Goal: Transaction & Acquisition: Purchase product/service

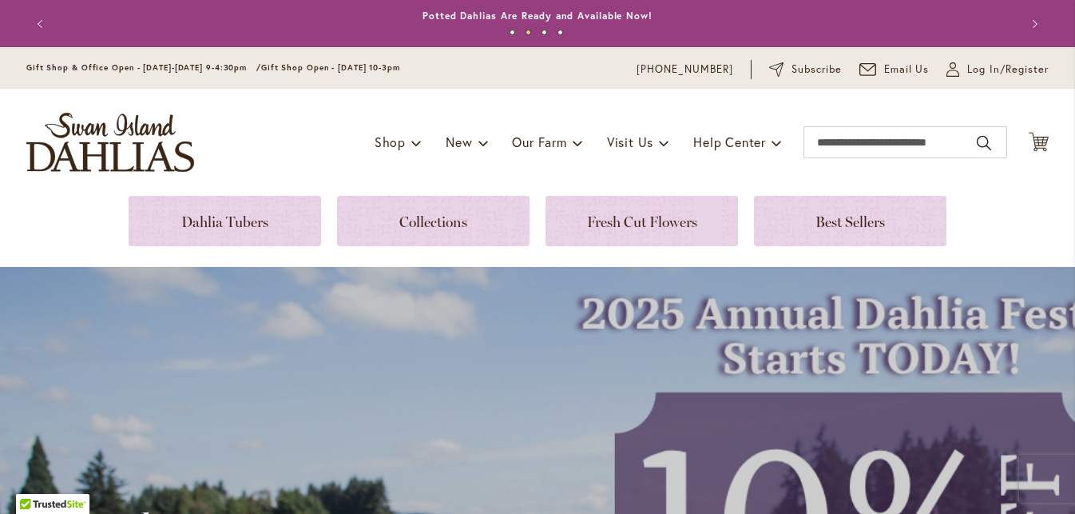
click at [479, 232] on link at bounding box center [433, 221] width 192 height 50
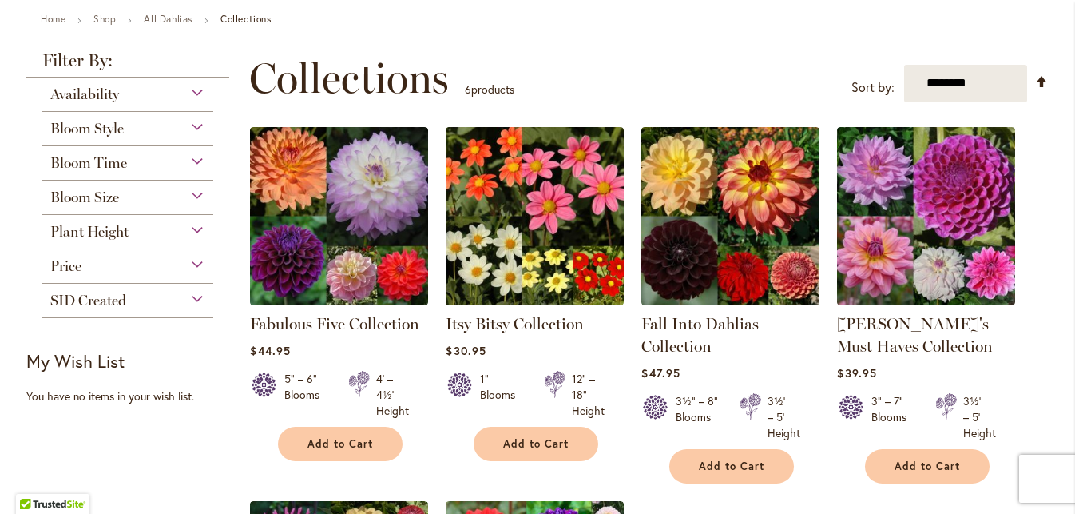
scroll to position [178, 0]
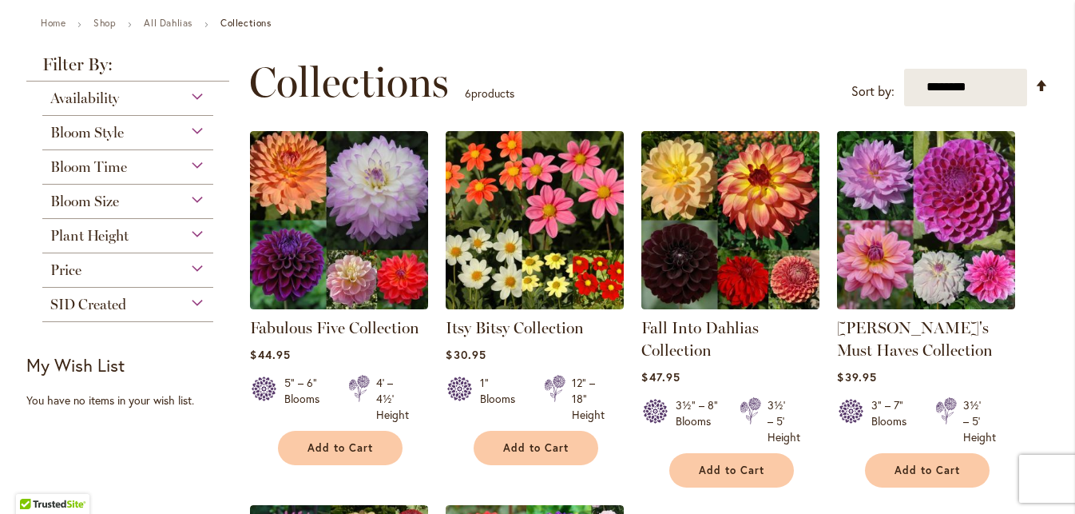
click at [198, 196] on div "Bloom Size" at bounding box center [127, 197] width 171 height 26
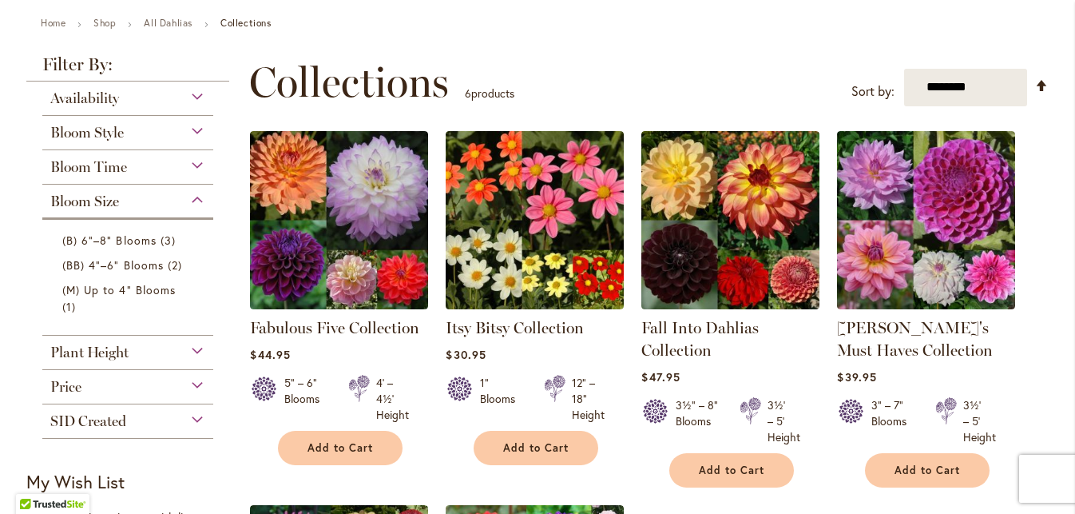
click at [197, 128] on div "Bloom Style" at bounding box center [127, 129] width 171 height 26
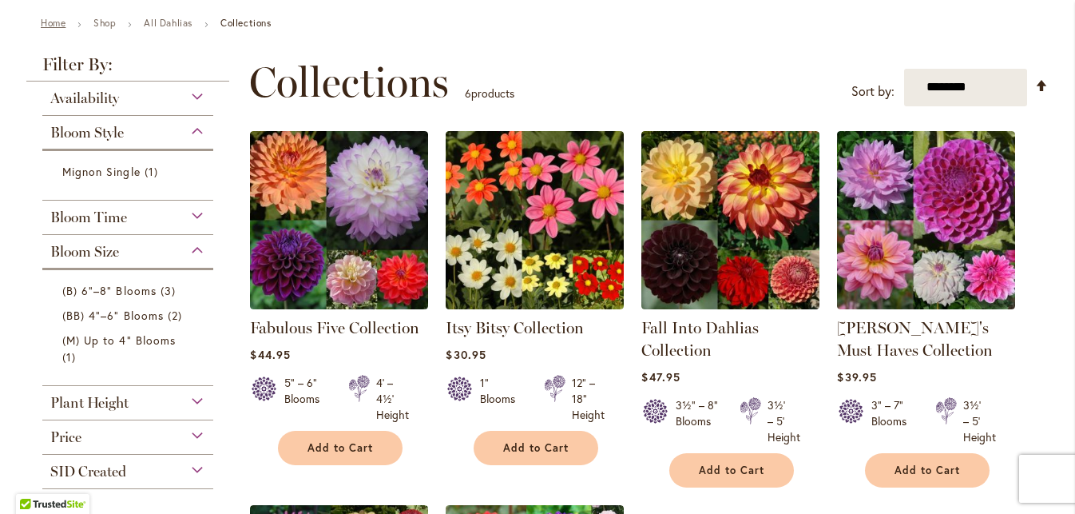
click at [50, 23] on link "Home" at bounding box center [53, 23] width 25 height 12
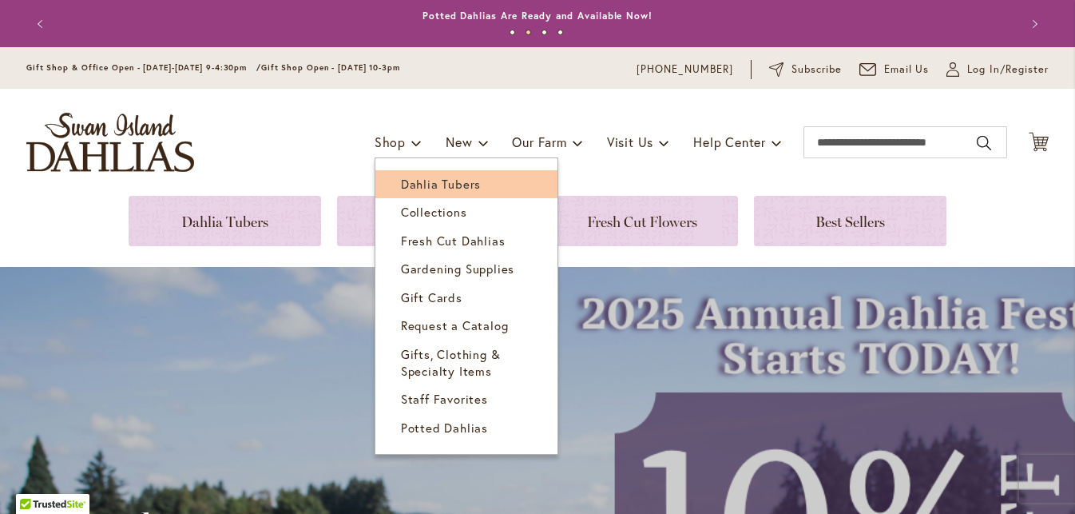
click at [434, 184] on span "Dahlia Tubers" at bounding box center [441, 184] width 80 height 16
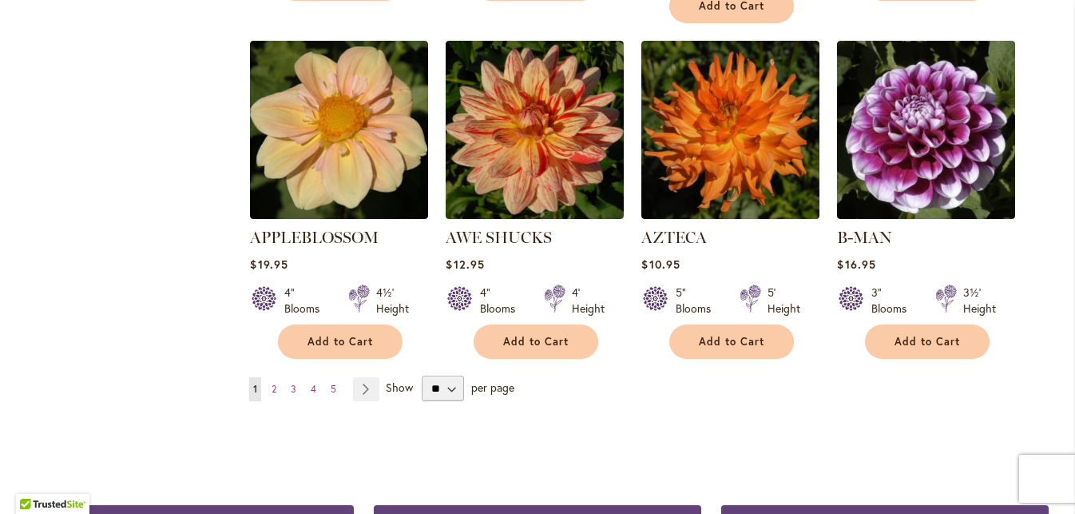
scroll to position [1392, 0]
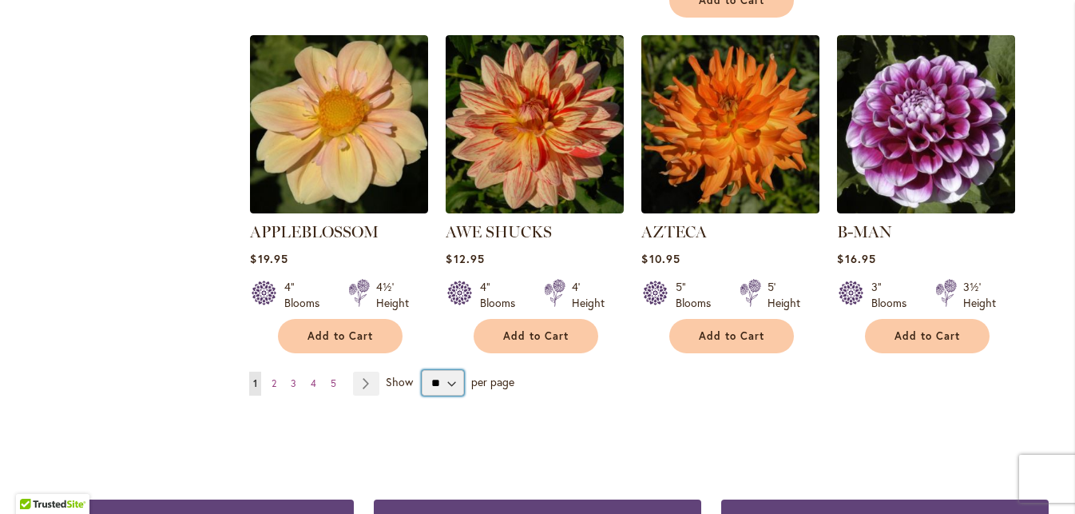
click at [450, 370] on select "** ** ** **" at bounding box center [443, 383] width 42 height 26
select select "**"
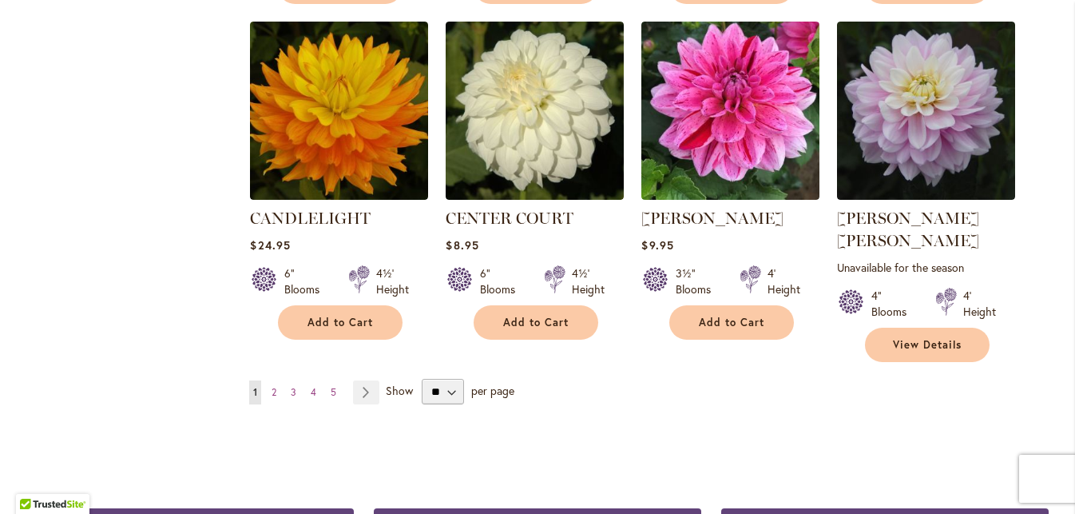
scroll to position [5478, 0]
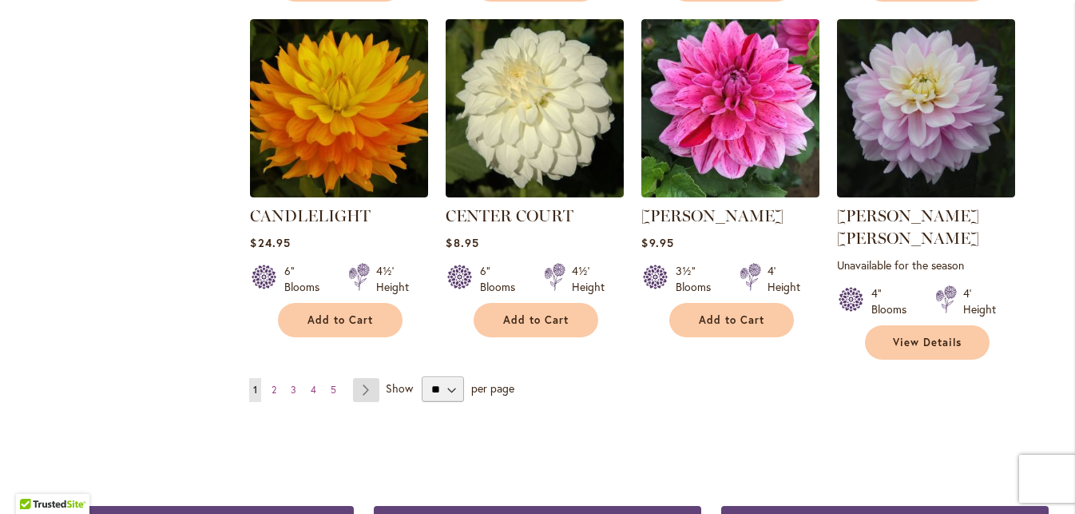
click at [372, 378] on link "Page Next" at bounding box center [366, 390] width 26 height 24
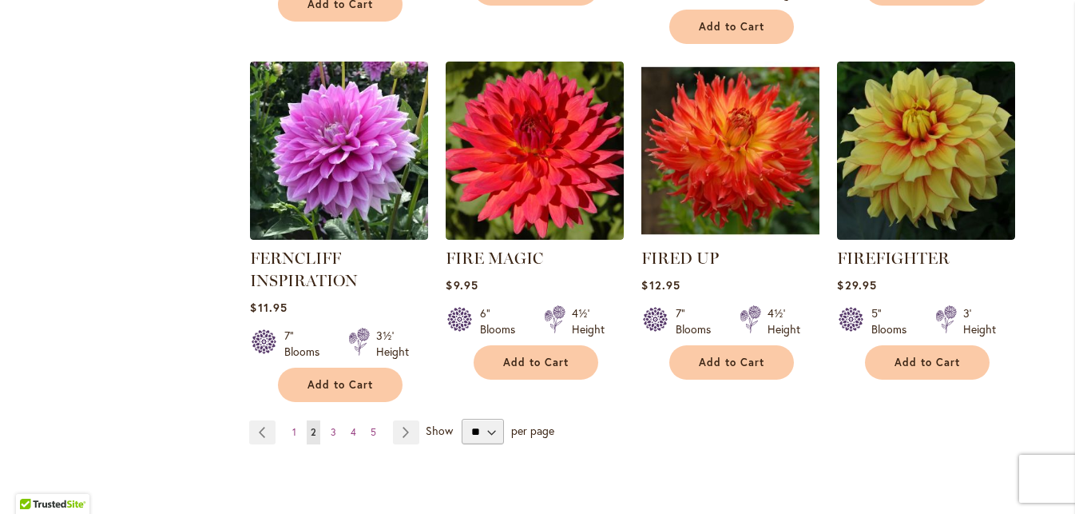
scroll to position [5580, 0]
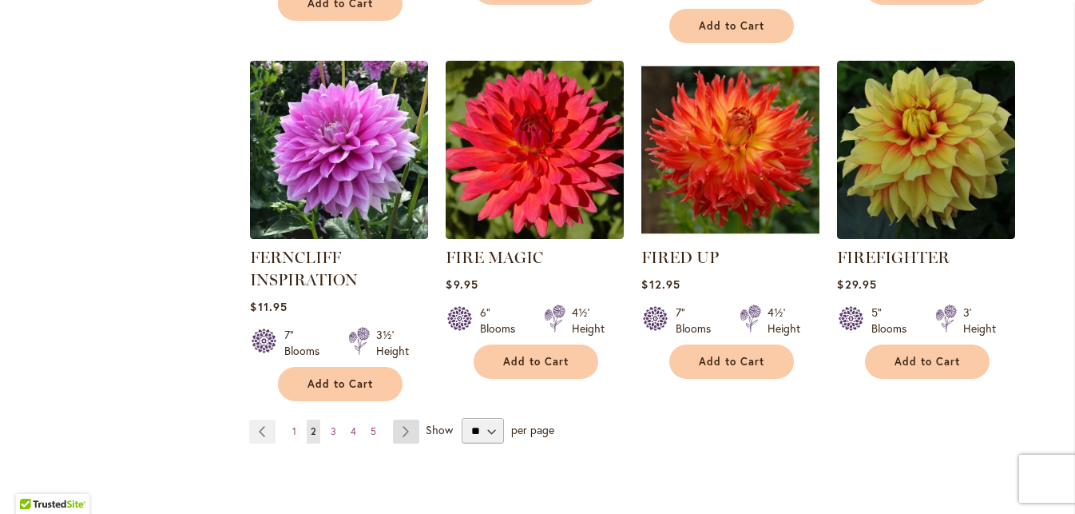
click at [400, 419] on link "Page Next" at bounding box center [406, 431] width 26 height 24
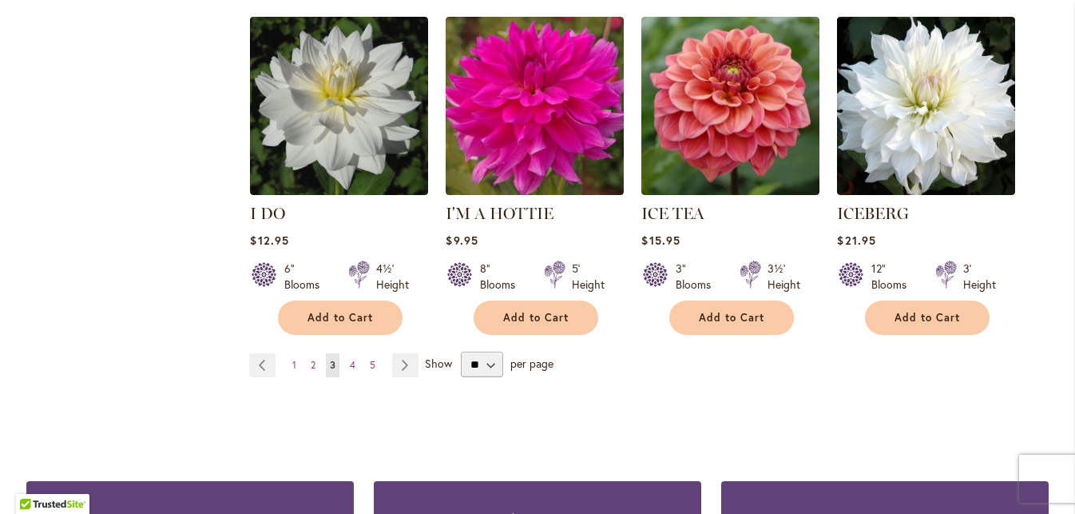
scroll to position [5632, 0]
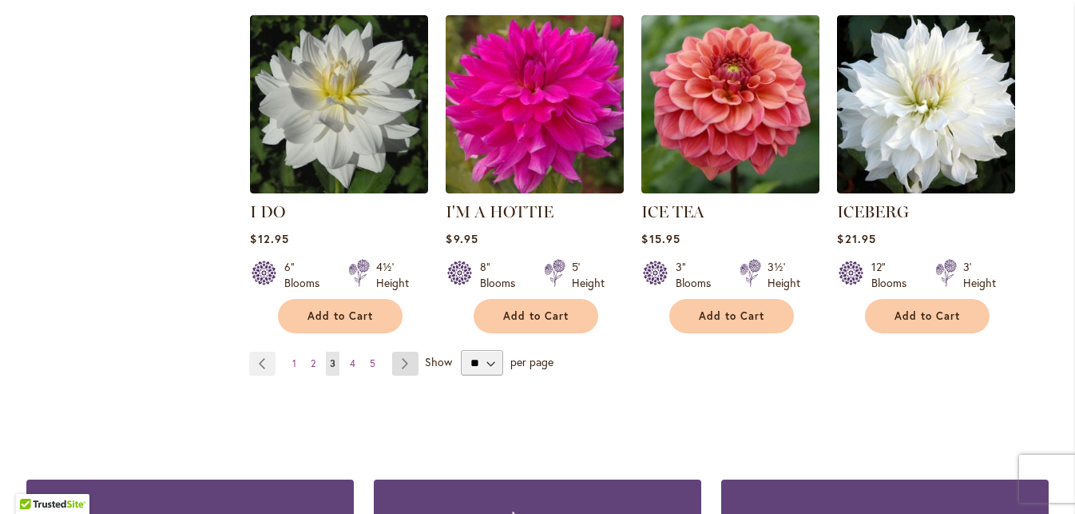
click at [406, 351] on link "Page Next" at bounding box center [405, 363] width 26 height 24
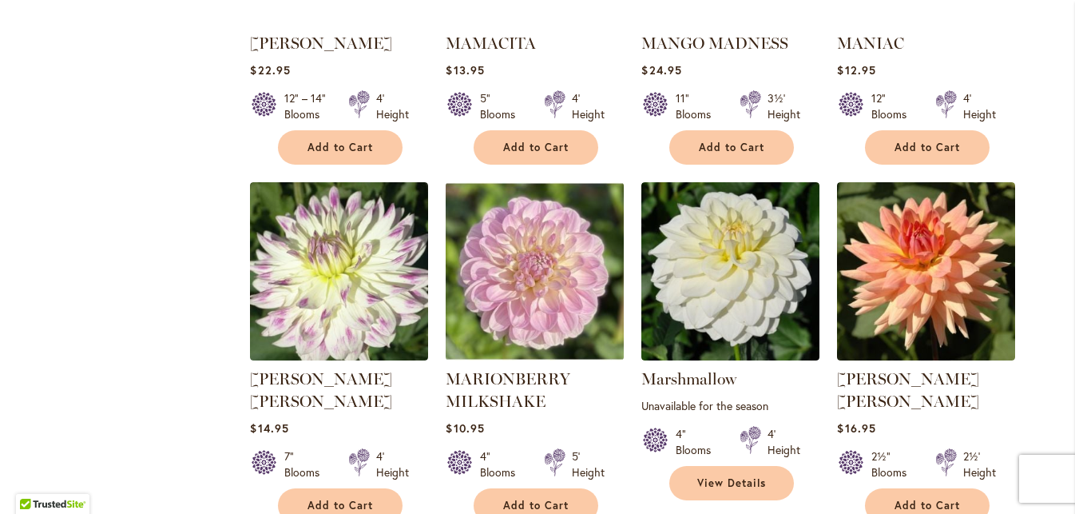
scroll to position [5424, 0]
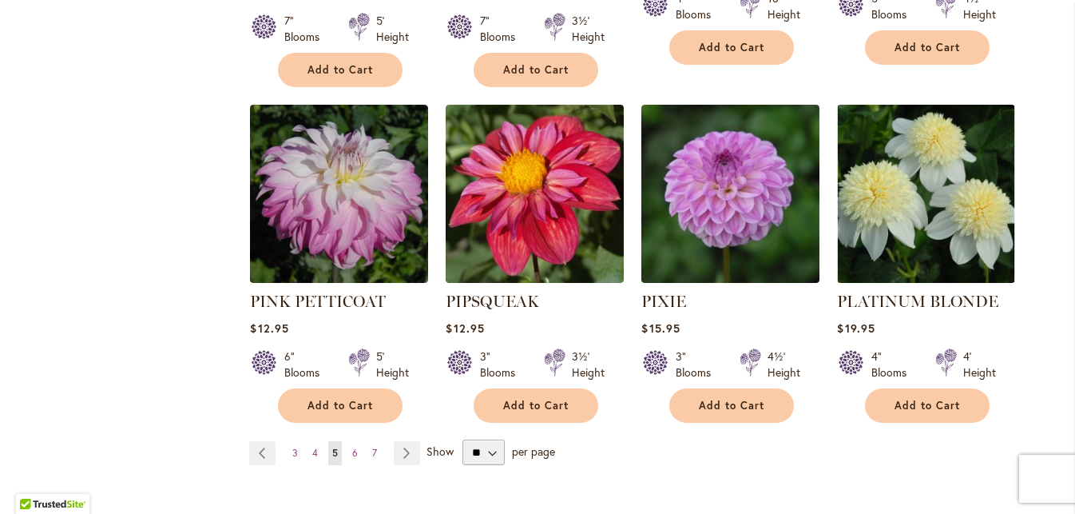
scroll to position [5486, 0]
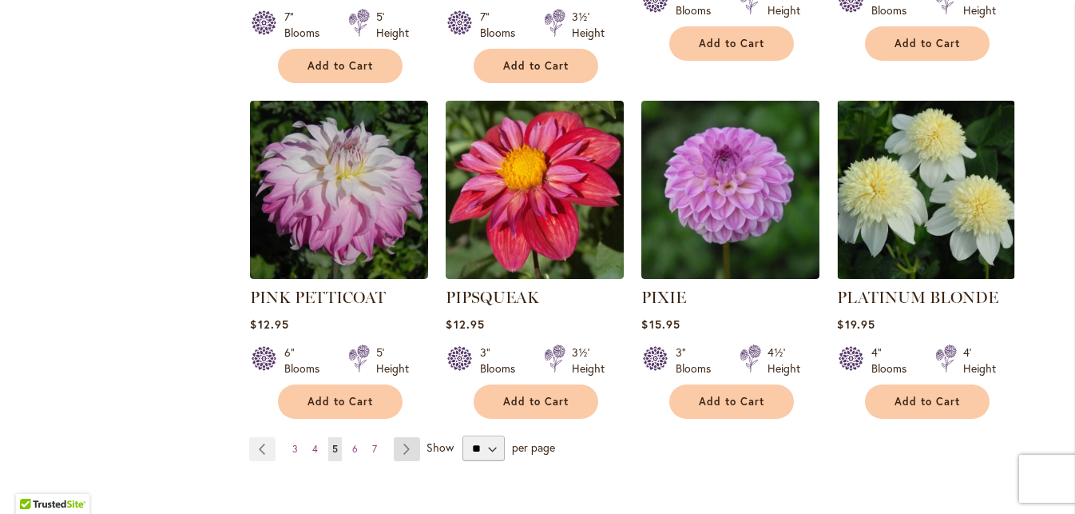
click at [407, 437] on link "Page Next" at bounding box center [407, 449] width 26 height 24
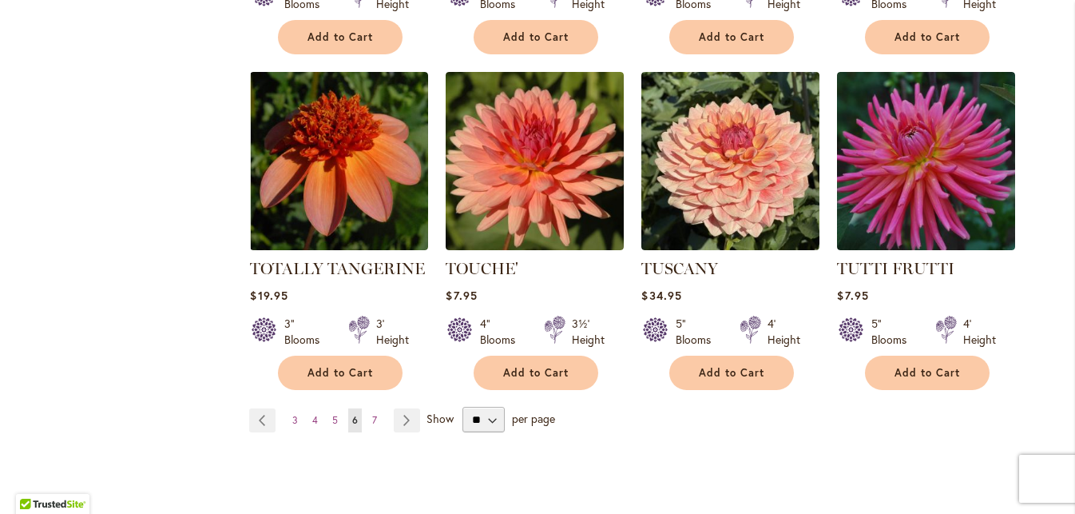
scroll to position [5449, 0]
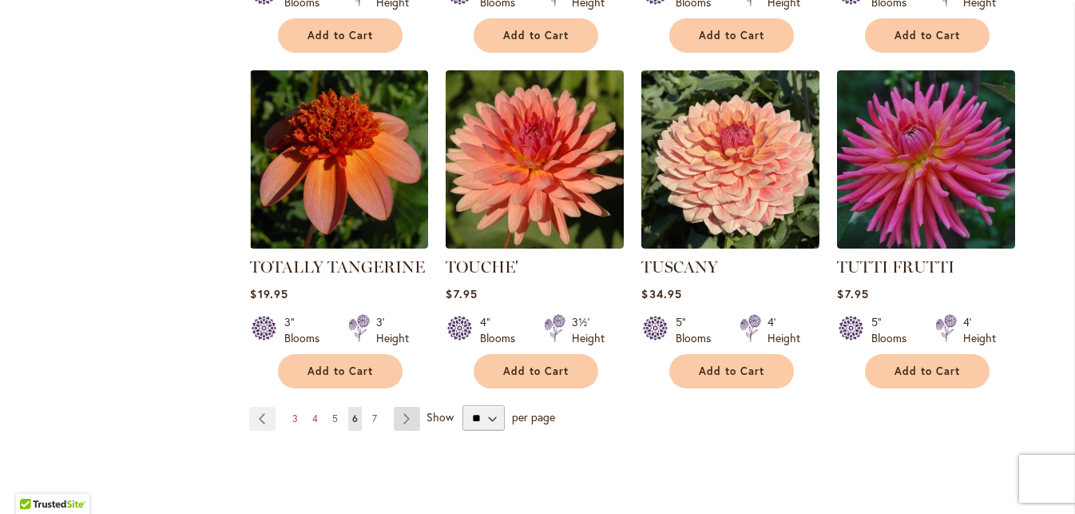
click at [404, 407] on link "Page Next" at bounding box center [407, 419] width 26 height 24
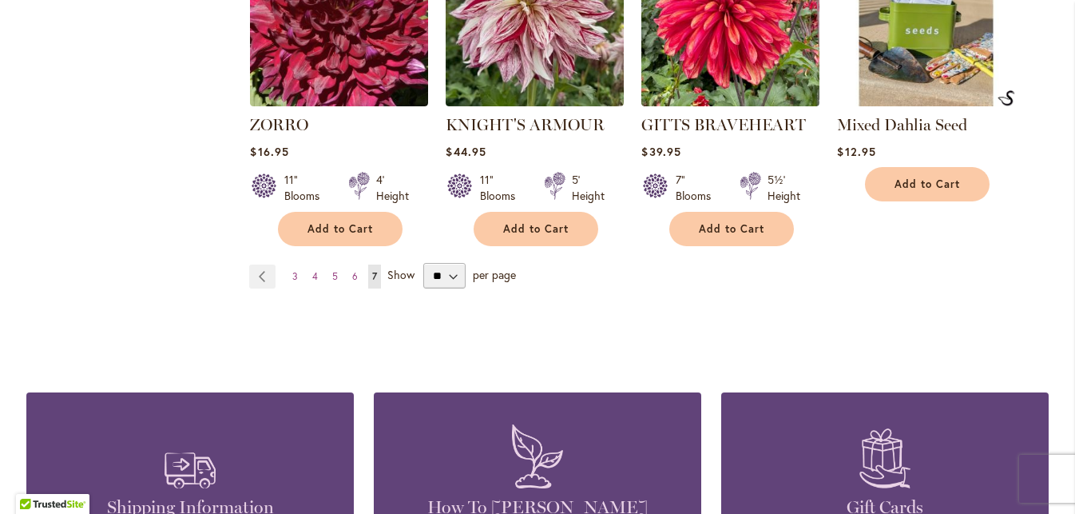
scroll to position [2502, 0]
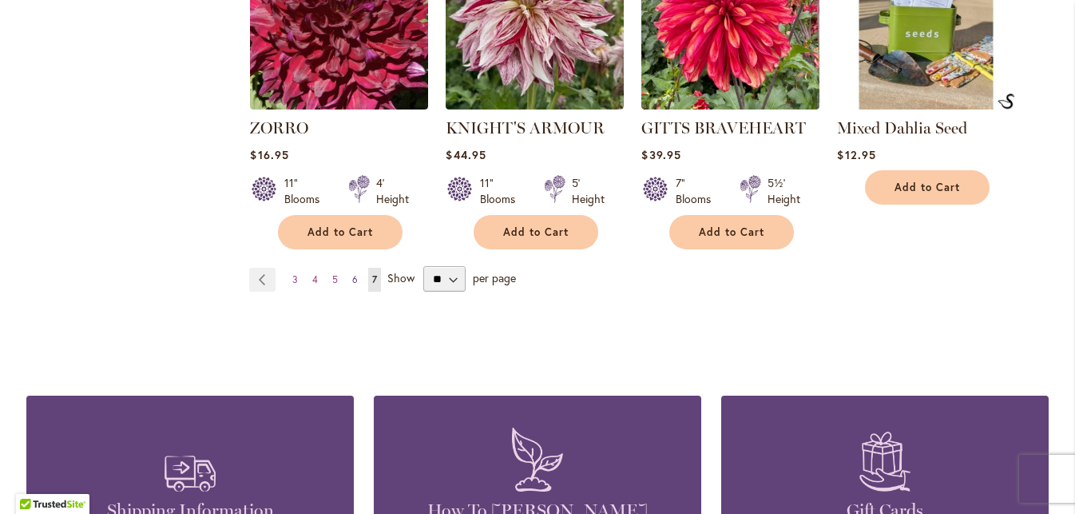
click at [352, 273] on span "6" at bounding box center [355, 279] width 6 height 12
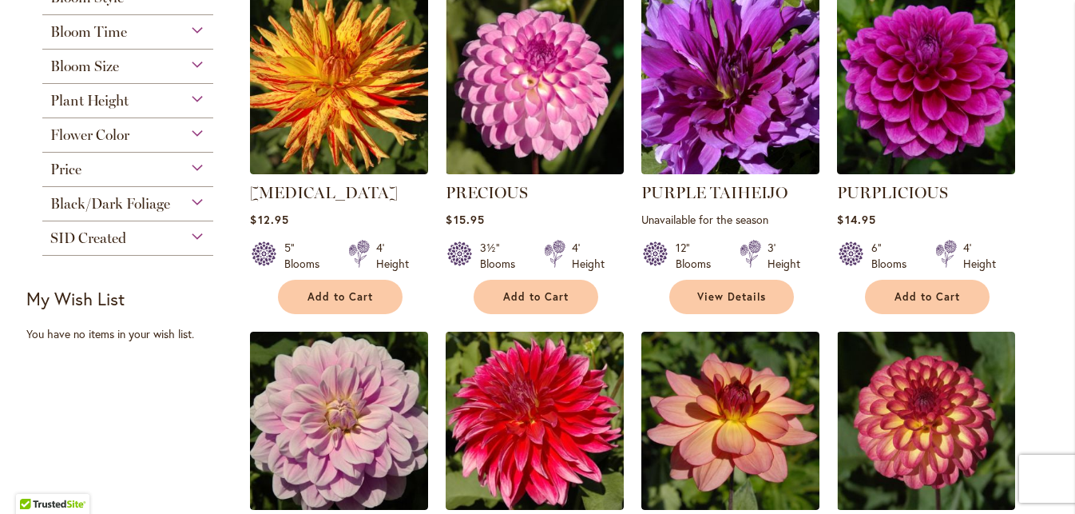
scroll to position [744, 0]
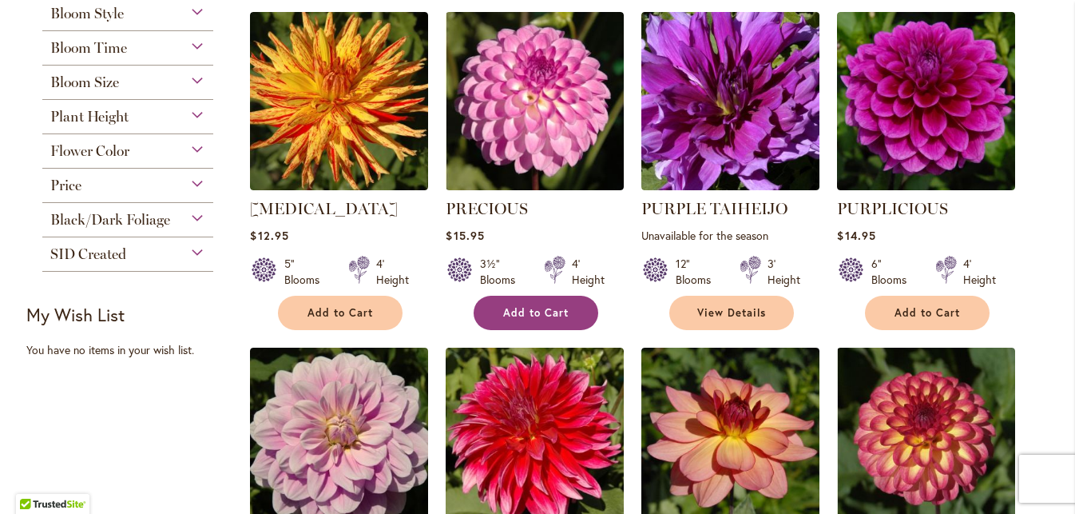
click at [569, 311] on button "Add to Cart" at bounding box center [536, 313] width 125 height 34
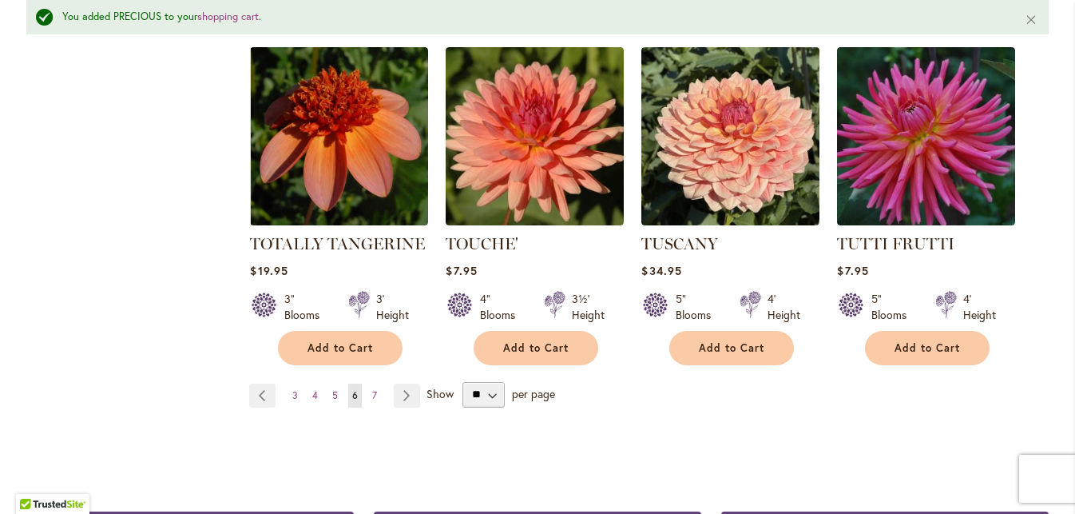
scroll to position [5523, 0]
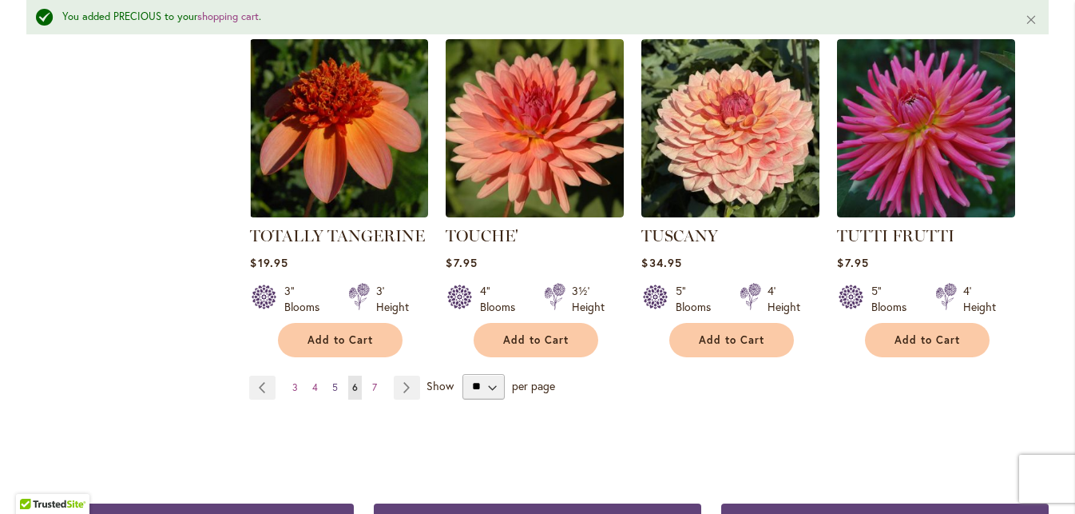
click at [335, 381] on span "5" at bounding box center [335, 387] width 6 height 12
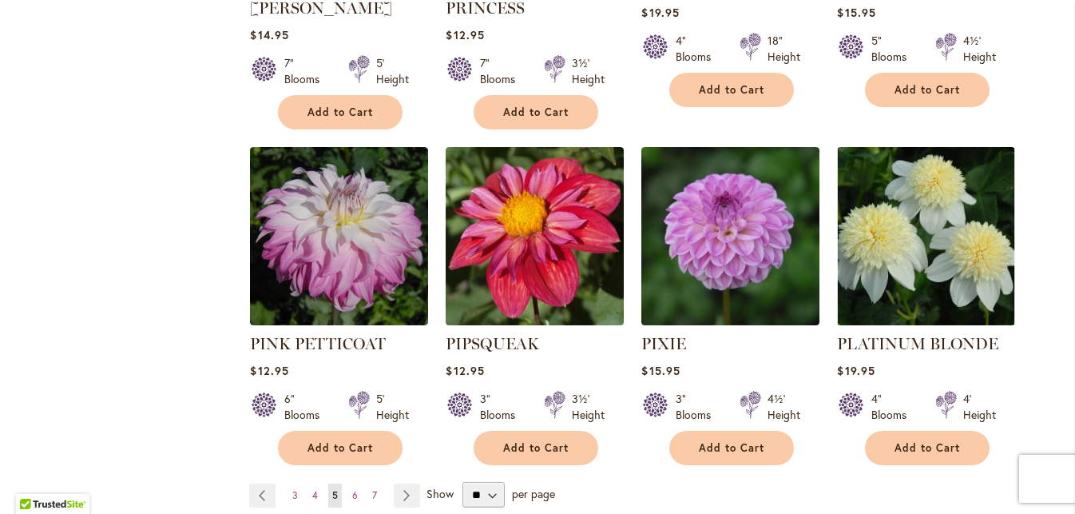
scroll to position [5443, 0]
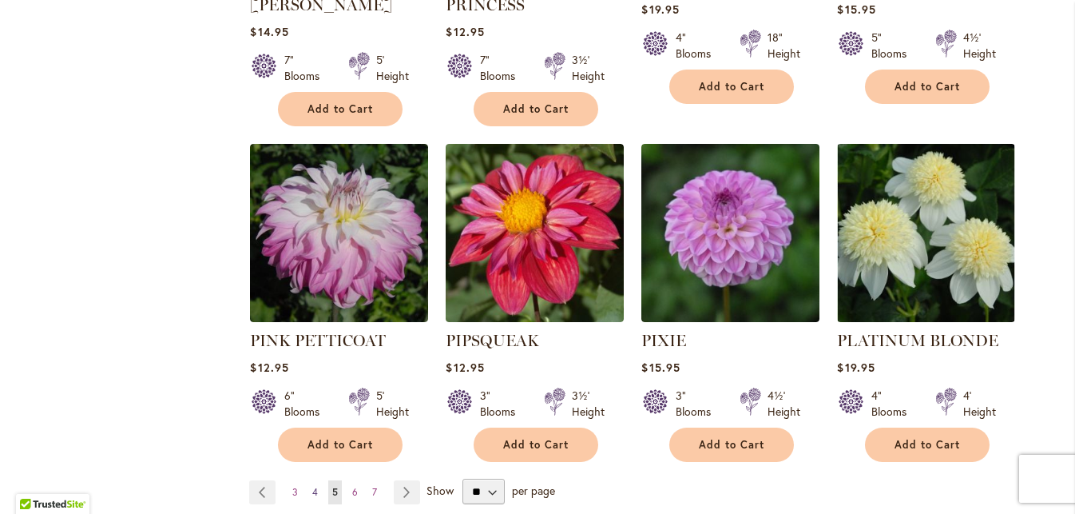
click at [317, 486] on span "4" at bounding box center [315, 492] width 6 height 12
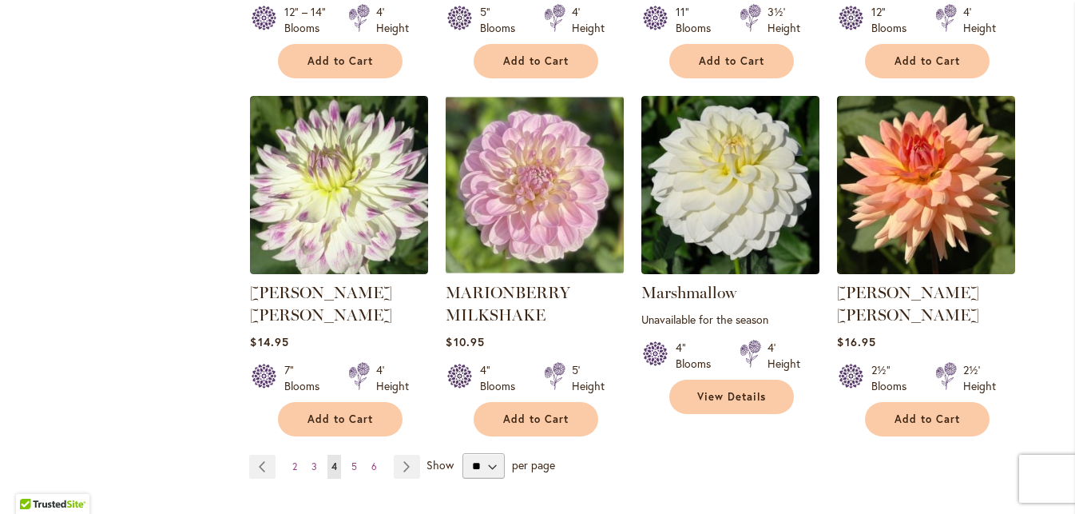
scroll to position [5485, 0]
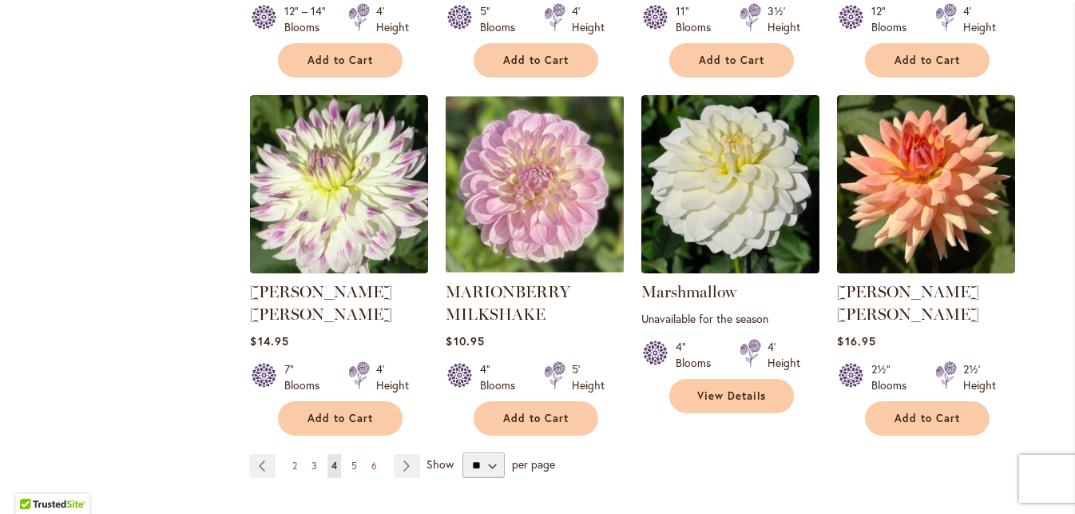
click at [315, 459] on span "3" at bounding box center [314, 465] width 6 height 12
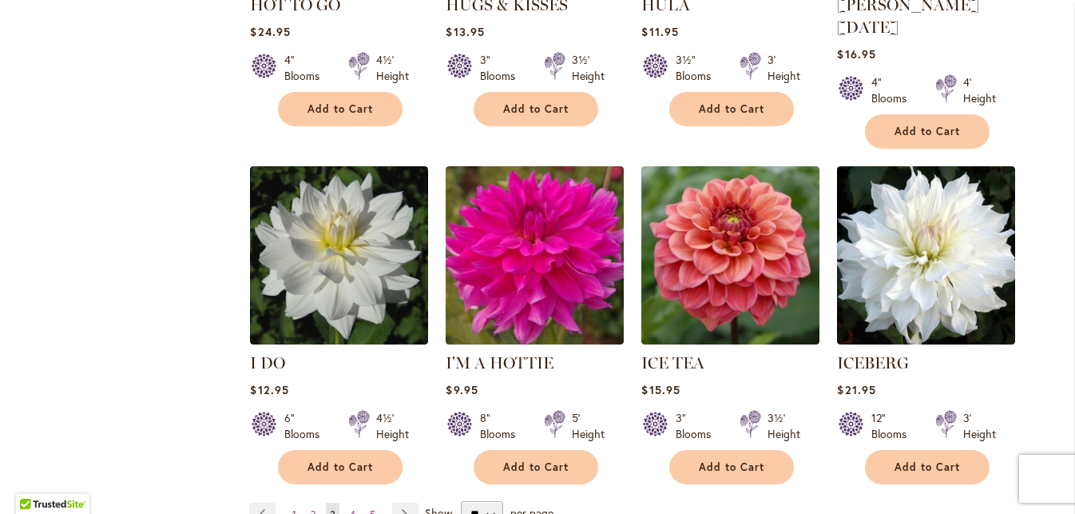
scroll to position [5482, 0]
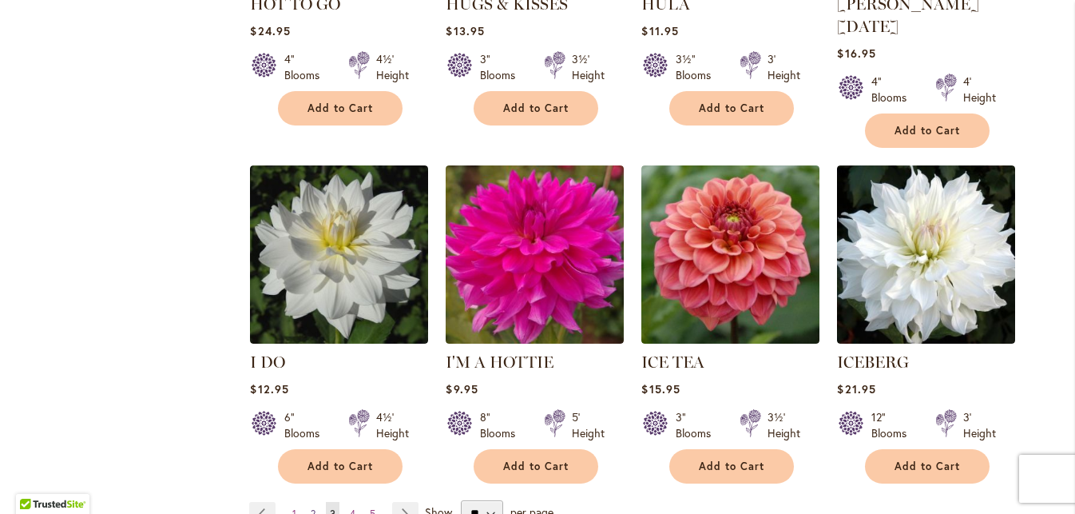
click at [317, 502] on link "Page 2" at bounding box center [313, 514] width 13 height 24
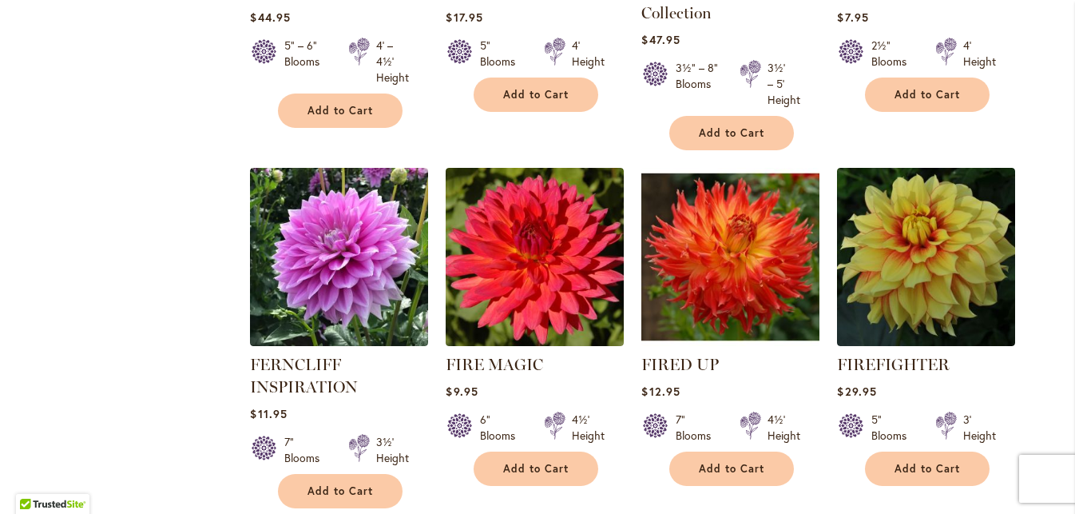
scroll to position [5476, 0]
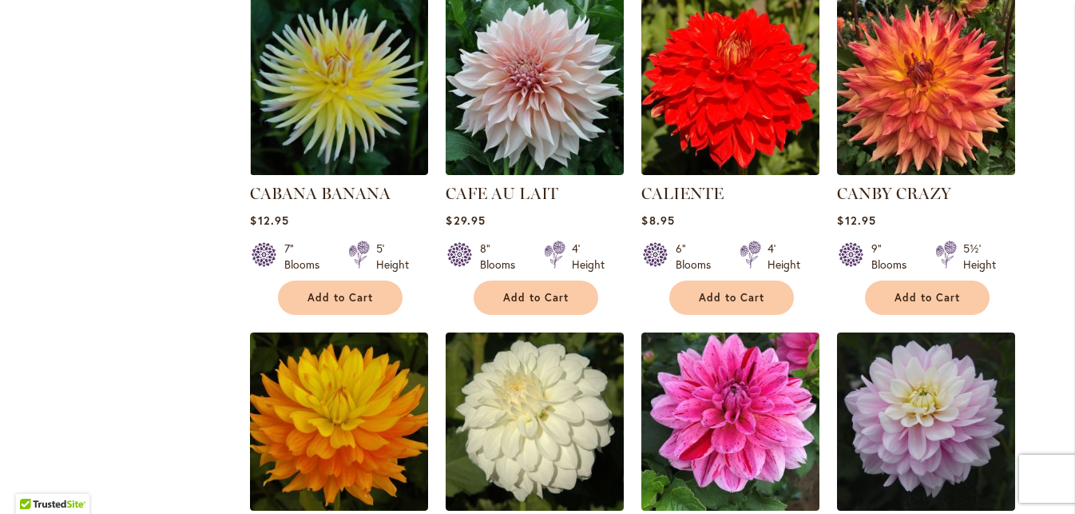
scroll to position [5159, 0]
